Goal: Transaction & Acquisition: Subscribe to service/newsletter

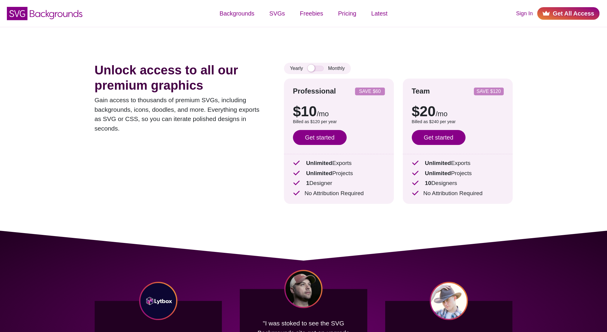
click at [555, 15] on link "Get All Access" at bounding box center [568, 13] width 62 height 13
click at [319, 69] on input "checkbox" at bounding box center [316, 68] width 16 height 5
checkbox input "false"
